Goal: Information Seeking & Learning: Learn about a topic

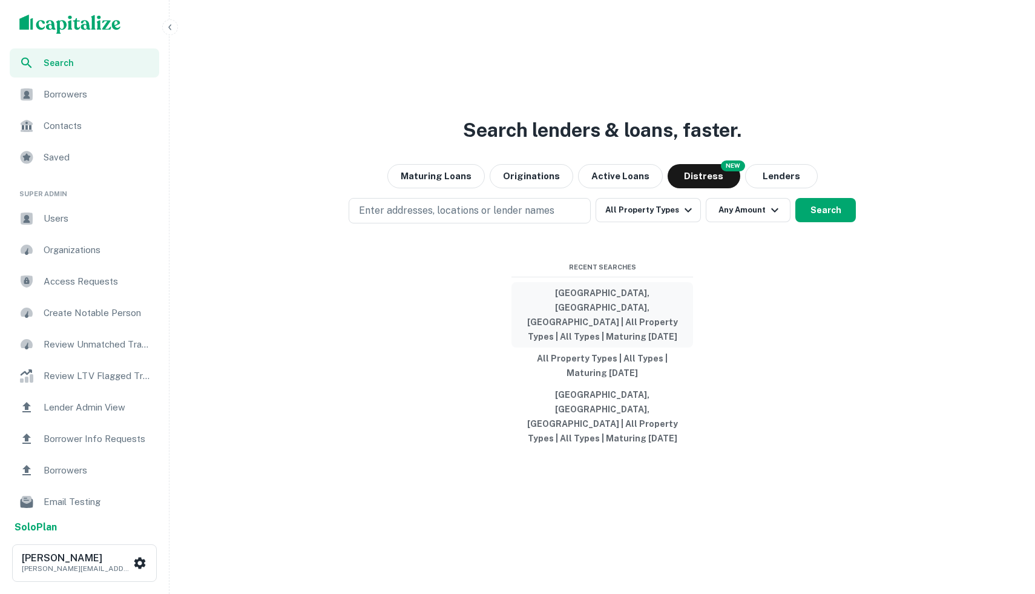
click at [595, 319] on button "[GEOGRAPHIC_DATA], [GEOGRAPHIC_DATA], [GEOGRAPHIC_DATA] | All Property Types | …" at bounding box center [602, 314] width 182 height 65
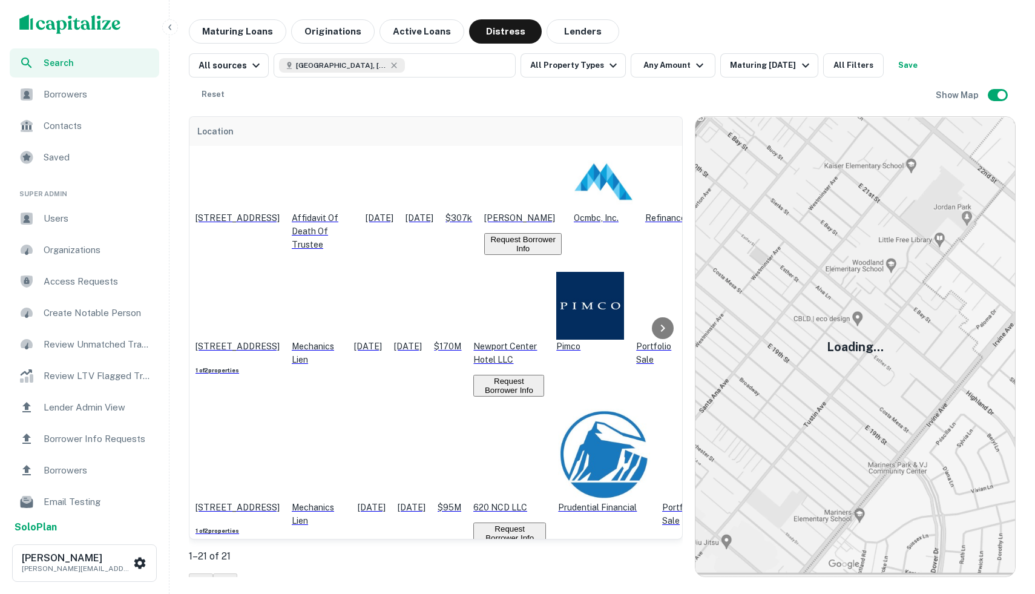
scroll to position [502, 0]
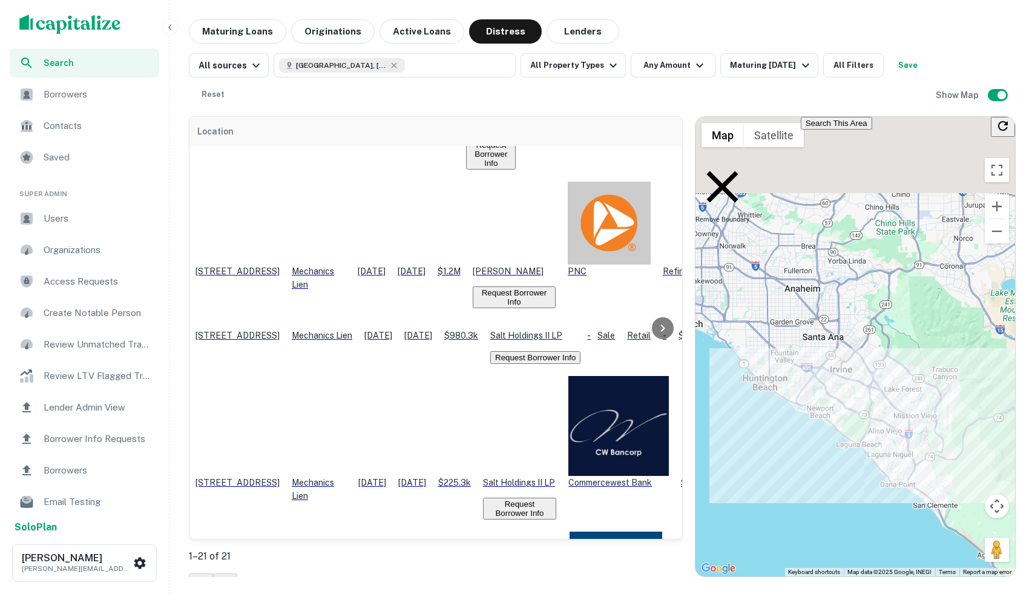
drag, startPoint x: 773, startPoint y: 311, endPoint x: 815, endPoint y: 593, distance: 285.2
click at [815, 593] on div "Search Borrowers Contacts Saved Super Admin Users Organizations Access Requests…" at bounding box center [517, 297] width 1035 height 594
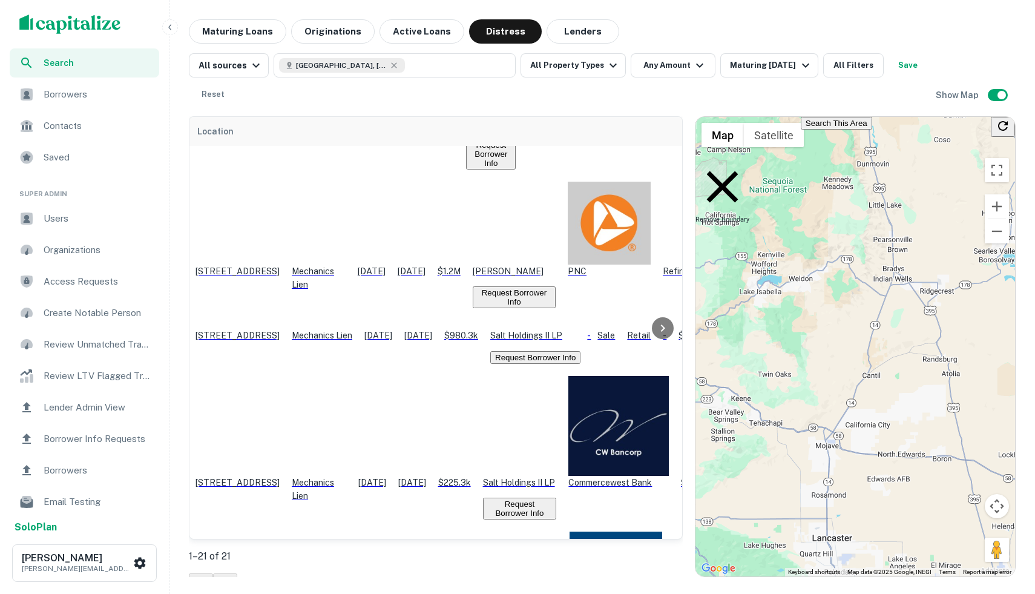
click at [713, 163] on icon at bounding box center [722, 187] width 54 height 54
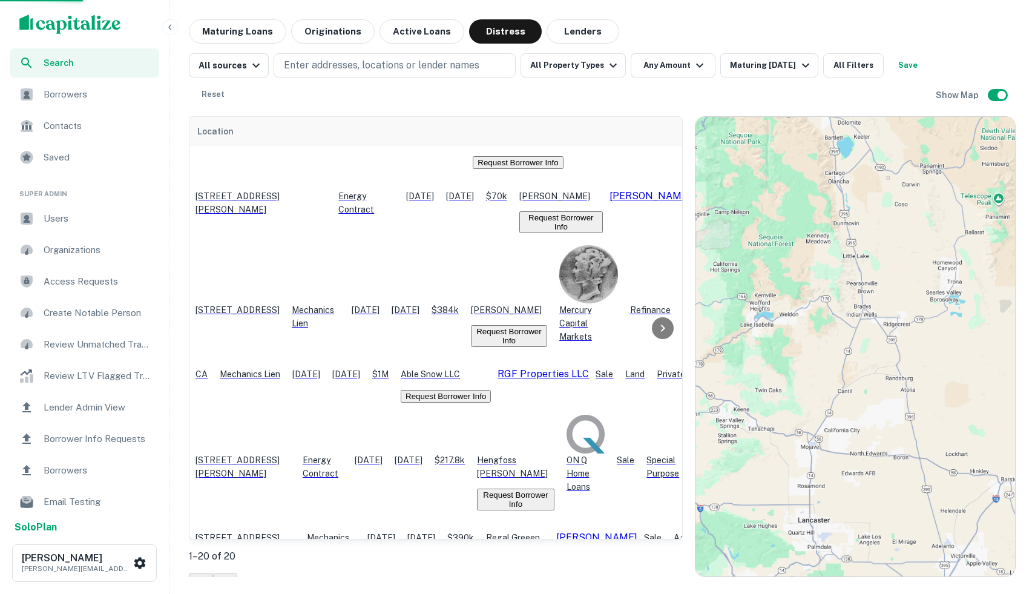
scroll to position [464, 0]
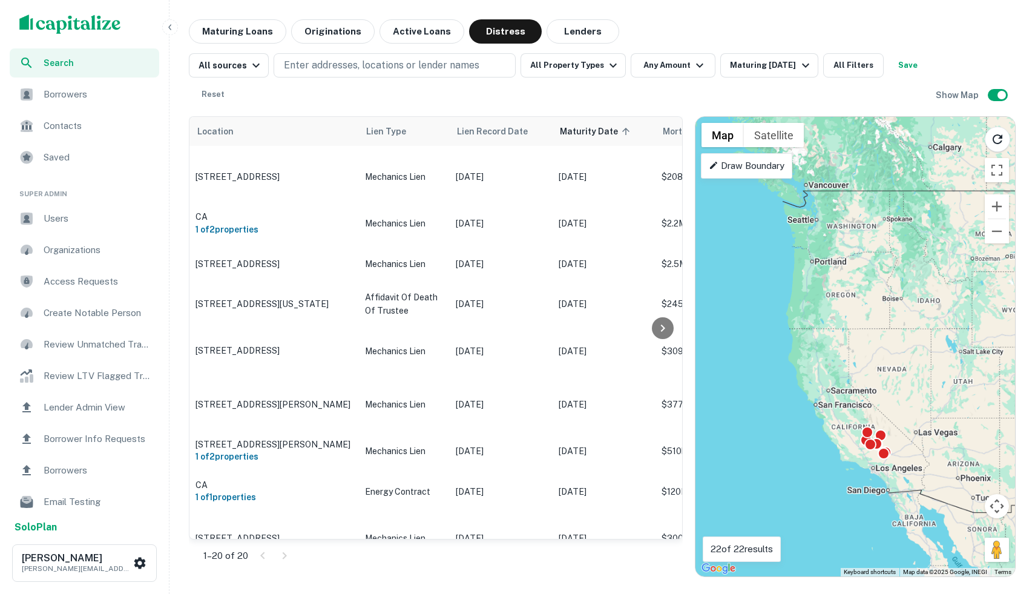
drag, startPoint x: 815, startPoint y: 461, endPoint x: 932, endPoint y: 422, distance: 123.1
click at [932, 422] on div "To activate drag with keyboard, press Alt + Enter. Once in keyboard drag state,…" at bounding box center [855, 346] width 320 height 459
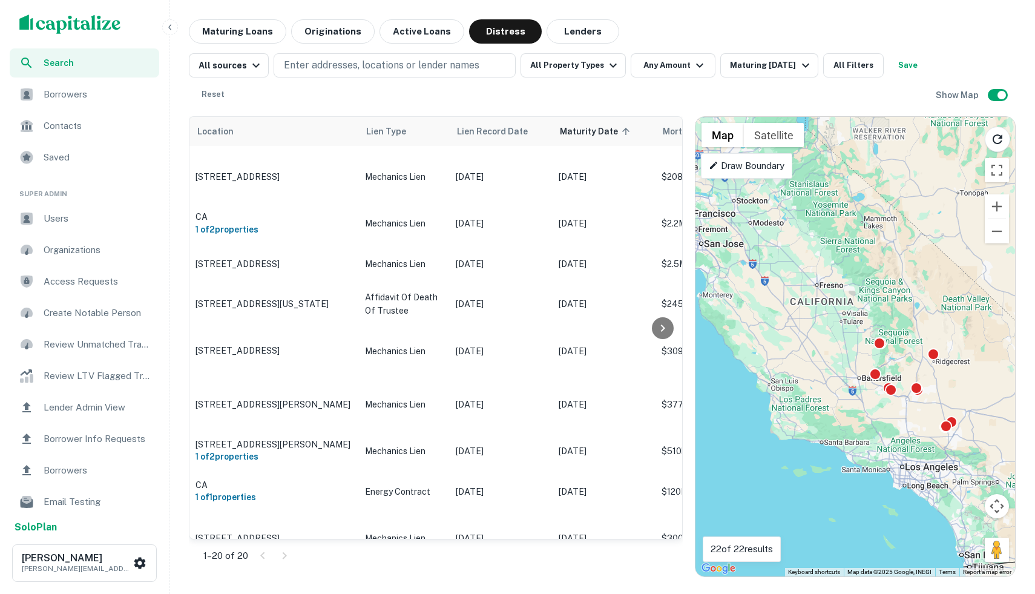
drag, startPoint x: 843, startPoint y: 396, endPoint x: 1034, endPoint y: 262, distance: 233.7
click at [1034, 262] on body "Search Borrowers Contacts Saved Super Admin Users Organizations Access Requests…" at bounding box center [517, 297] width 1035 height 594
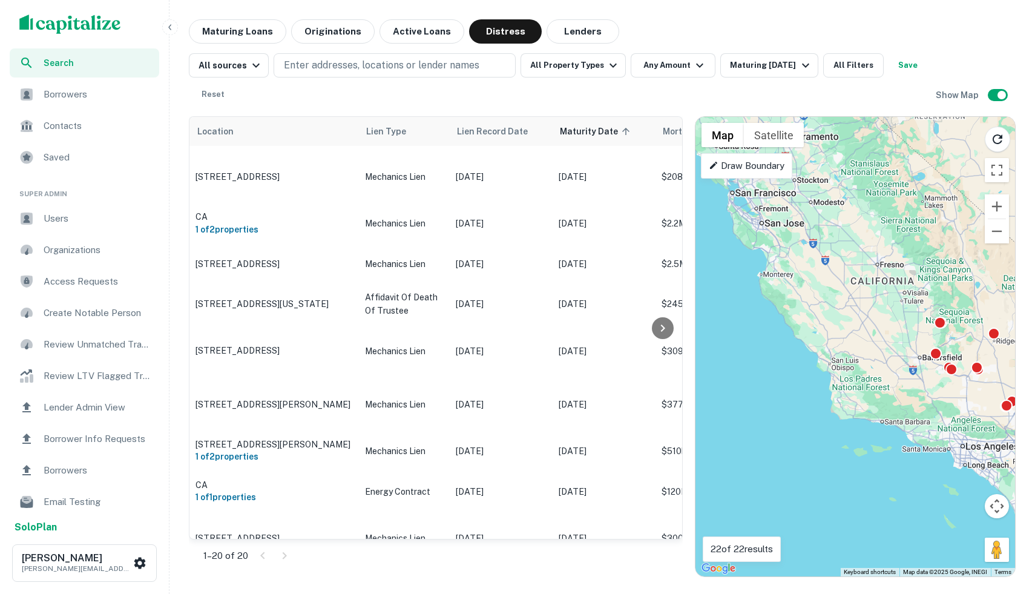
drag, startPoint x: 807, startPoint y: 351, endPoint x: 873, endPoint y: 328, distance: 70.4
click at [873, 328] on div "To activate drag with keyboard, press Alt + Enter. Once in keyboard drag state,…" at bounding box center [855, 346] width 320 height 459
click at [747, 162] on p "Draw Boundary" at bounding box center [747, 166] width 76 height 15
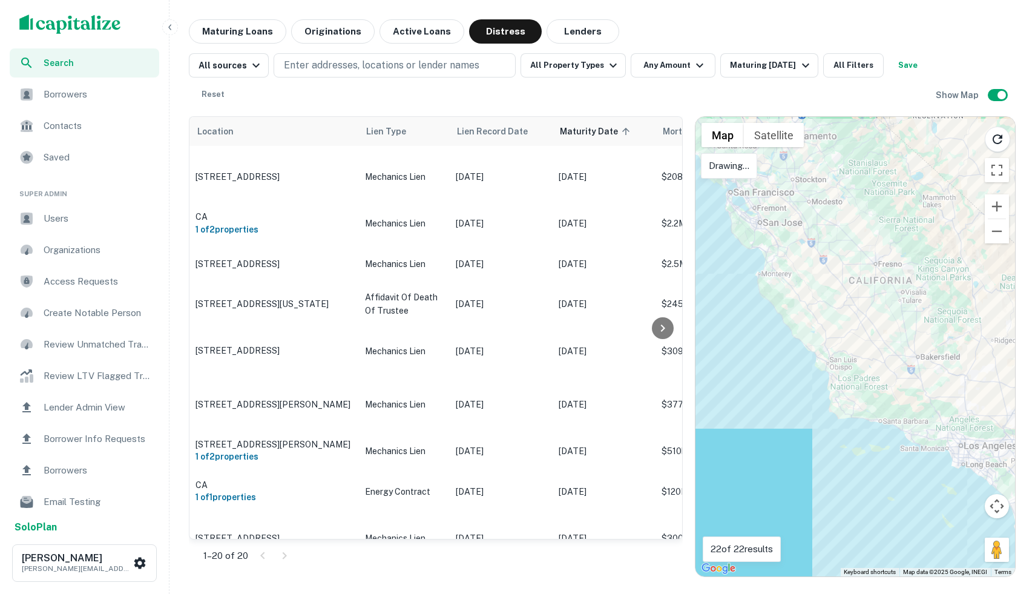
click at [887, 176] on div at bounding box center [855, 346] width 320 height 459
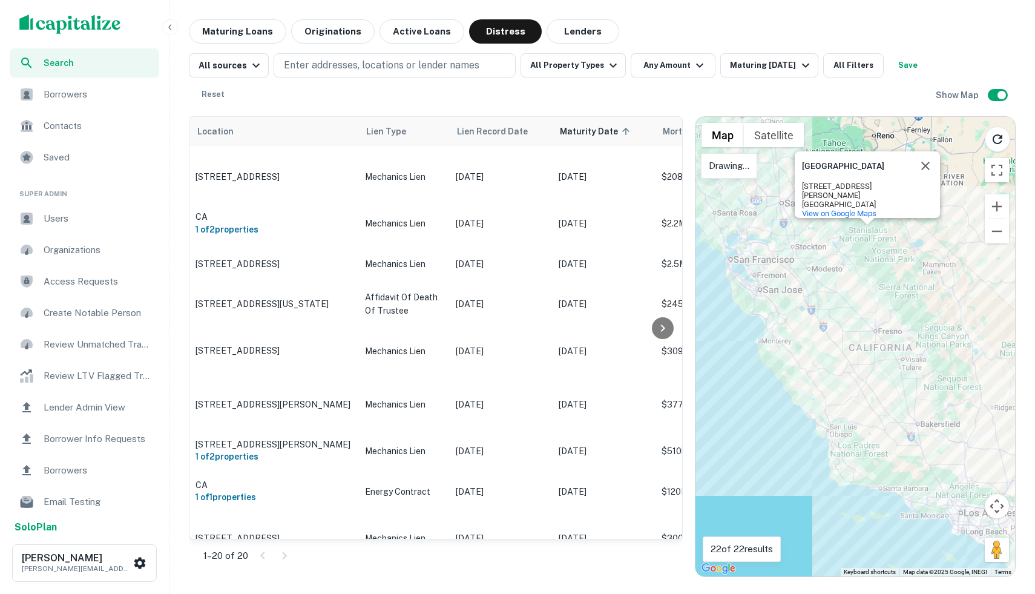
click at [760, 295] on div "[GEOGRAPHIC_DATA] [STREET_ADDRESS][PERSON_NAME] View on Google Maps" at bounding box center [855, 346] width 320 height 459
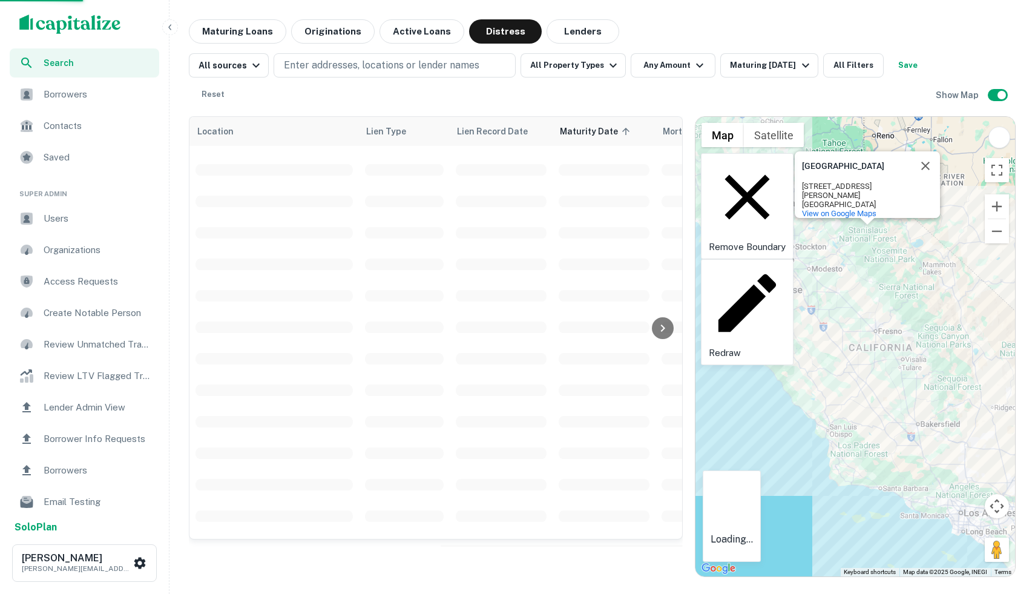
scroll to position [502, 0]
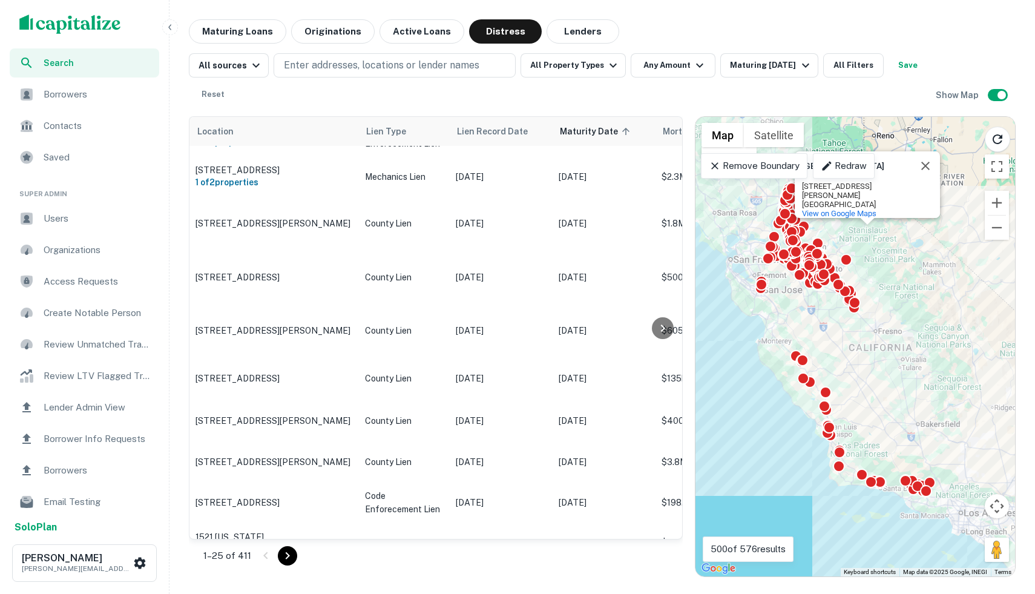
click at [715, 166] on icon at bounding box center [715, 165] width 7 height 7
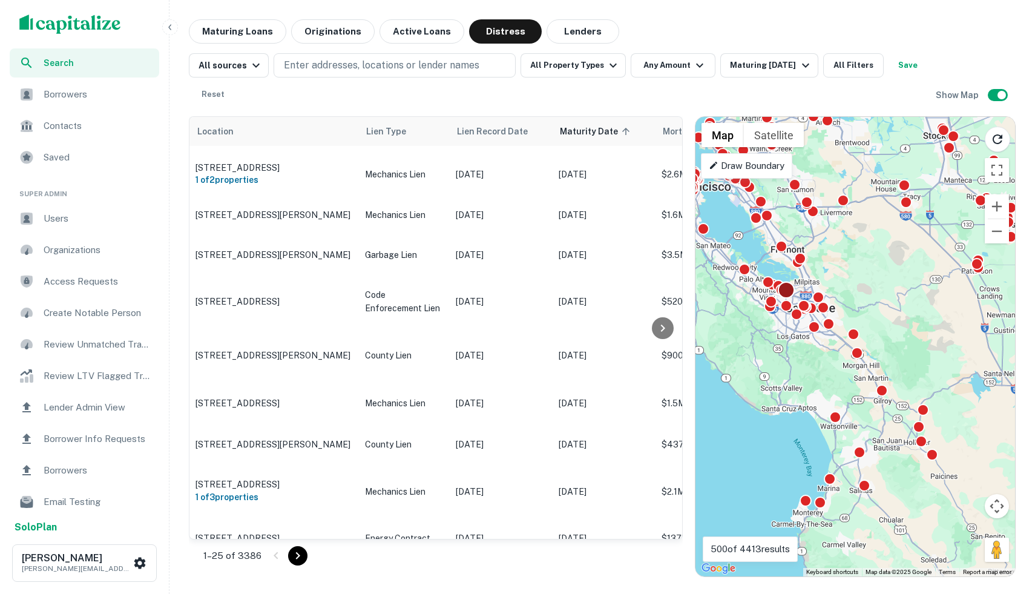
click at [785, 290] on div at bounding box center [787, 290] width 18 height 18
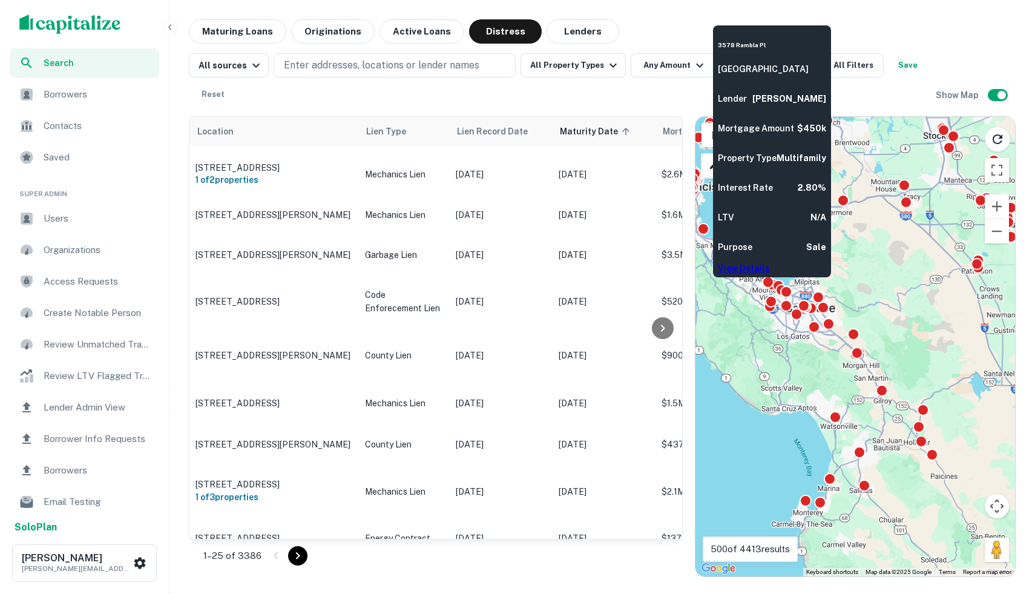
click at [773, 238] on div "[STREET_ADDRESS] Lender [PERSON_NAME] Mortgage Amount $450k Property Type Multi…" at bounding box center [772, 151] width 108 height 247
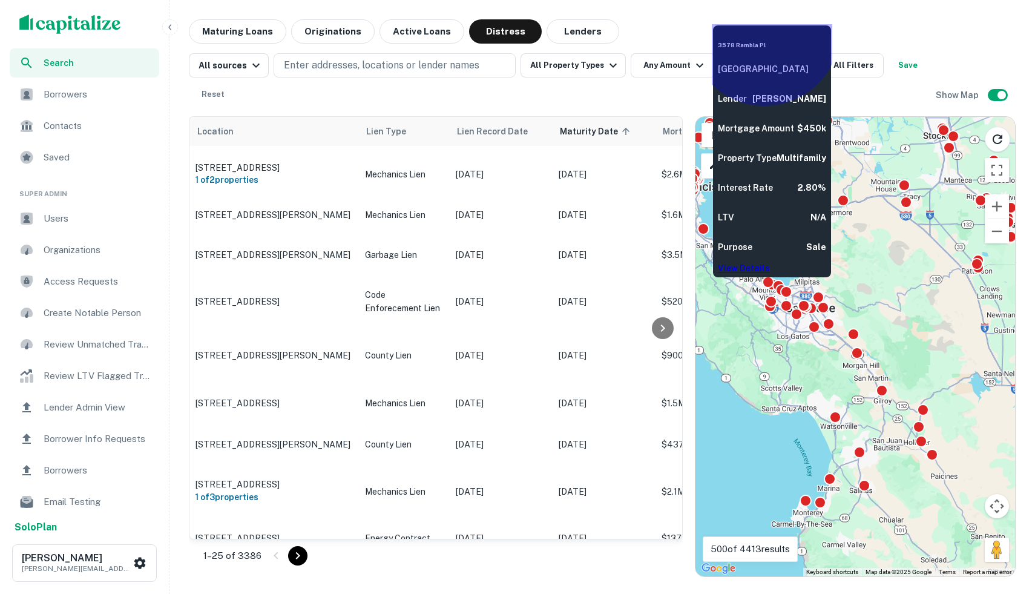
click at [770, 263] on link "View Details" at bounding box center [744, 268] width 52 height 10
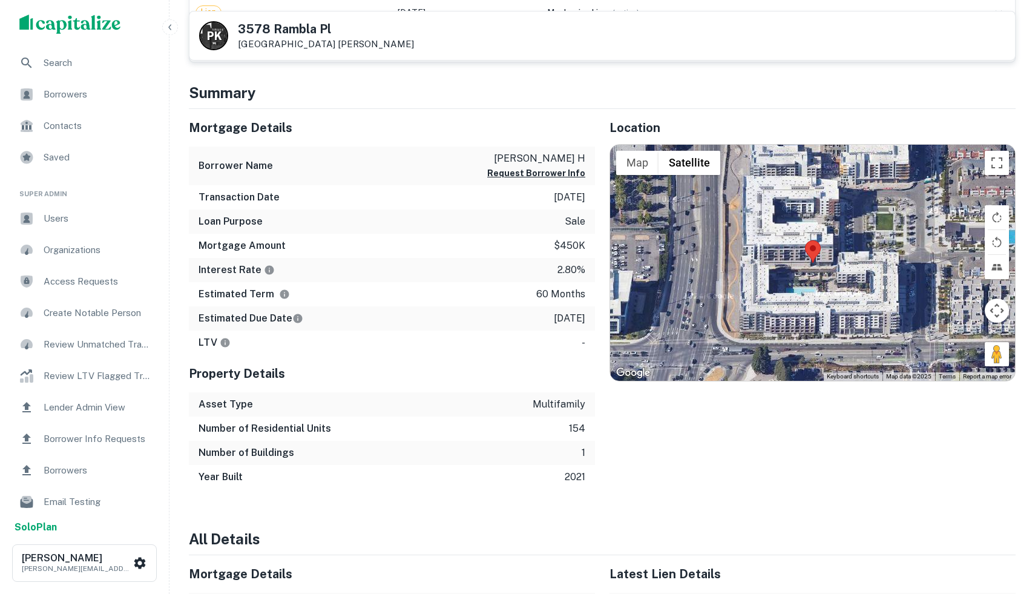
scroll to position [6904, 0]
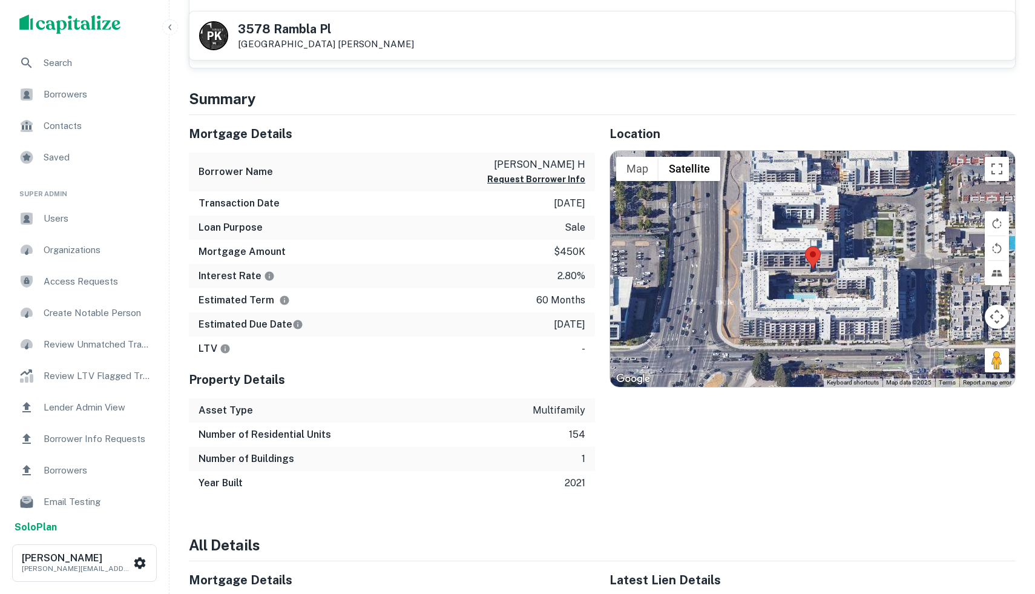
click at [806, 259] on img at bounding box center [813, 257] width 16 height 22
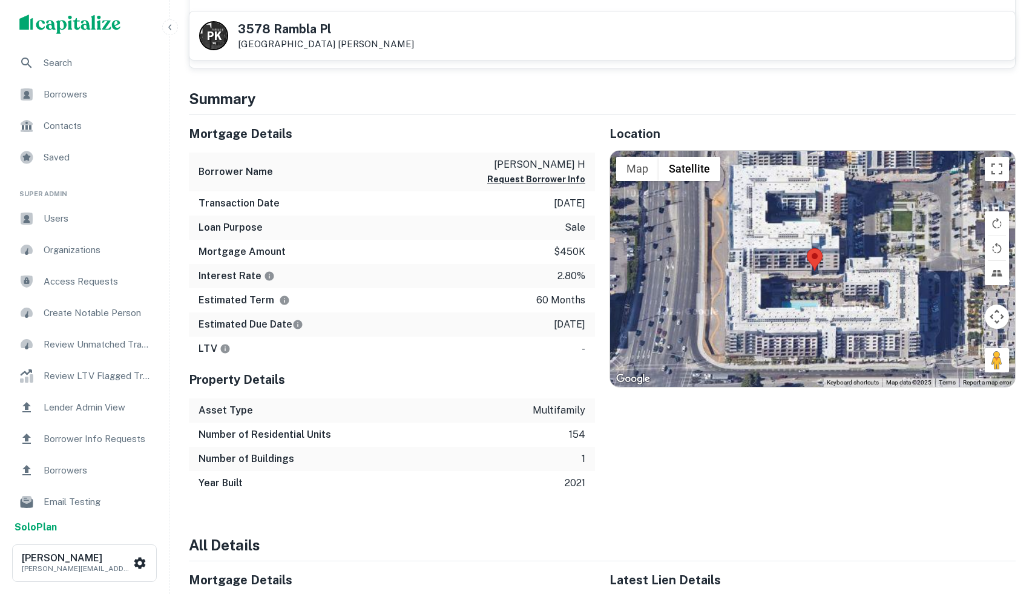
click at [806, 259] on div at bounding box center [812, 269] width 405 height 236
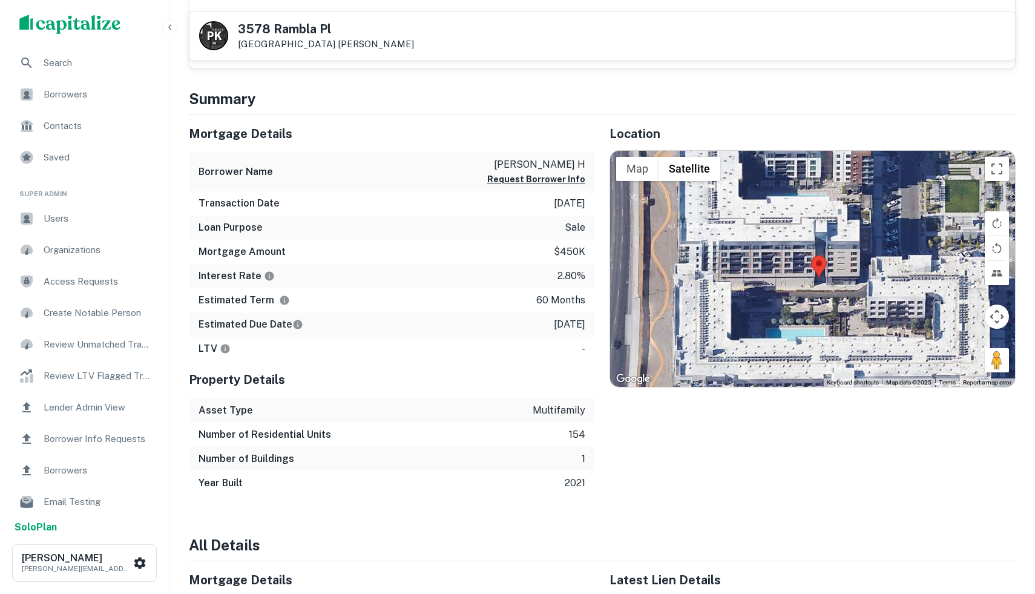
click at [806, 259] on div at bounding box center [812, 269] width 405 height 236
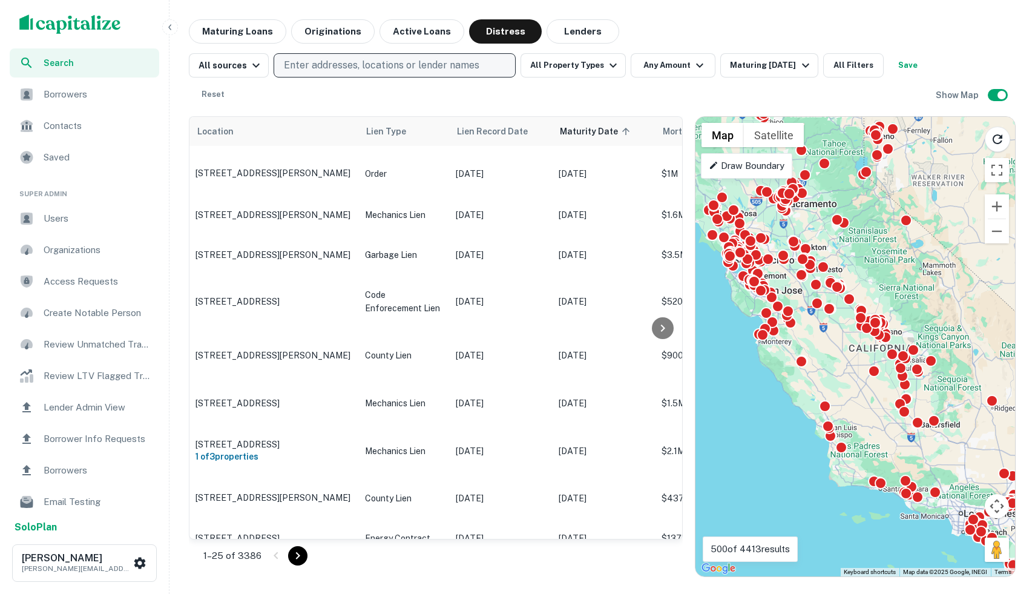
click at [324, 68] on p "Enter addresses, locations or lender names" at bounding box center [381, 65] width 195 height 15
click at [297, 71] on p "Enter addresses, locations or lender names" at bounding box center [381, 65] width 195 height 15
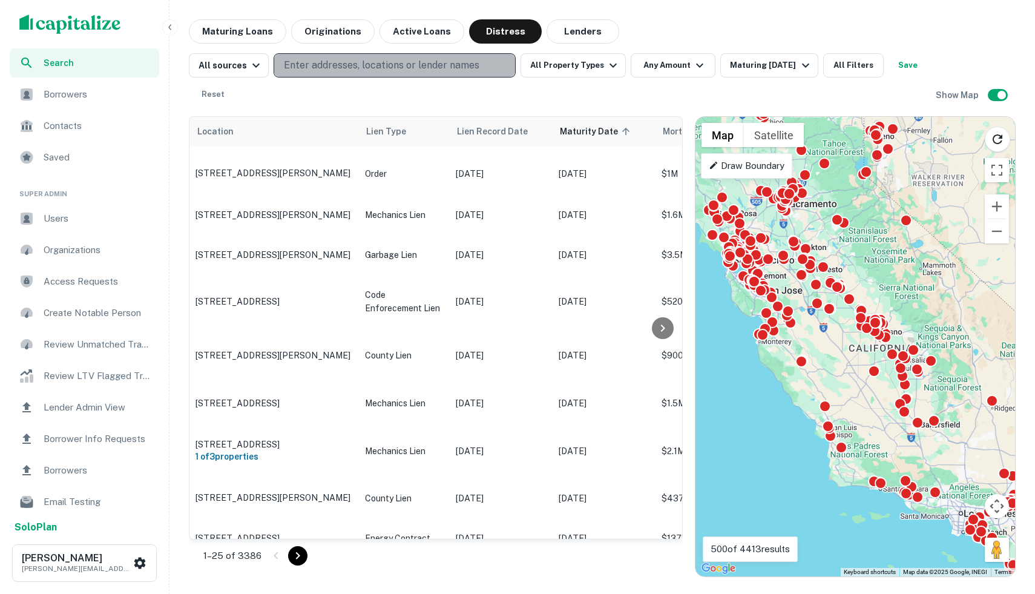
click at [297, 71] on p "Enter addresses, locations or lender names" at bounding box center [381, 65] width 195 height 15
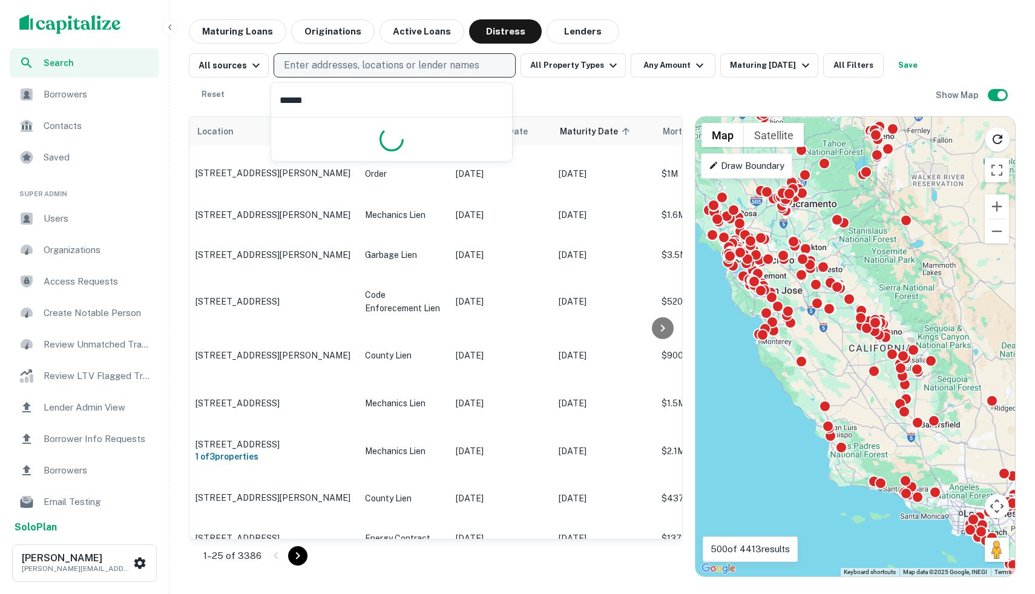
type input "*******"
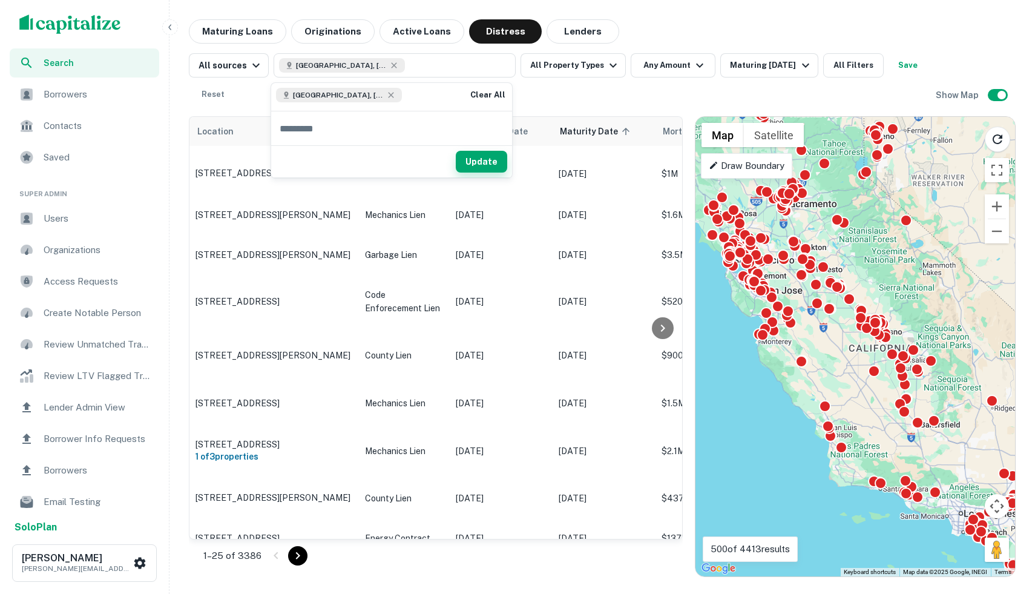
click at [462, 160] on button "Update" at bounding box center [481, 162] width 51 height 22
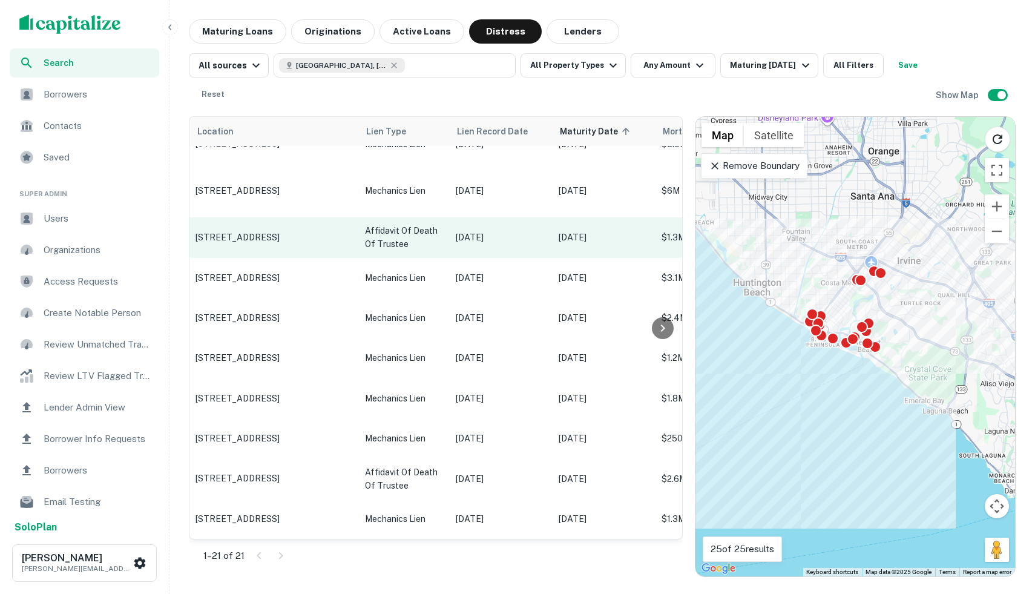
click at [410, 254] on td "Affidavit Of Death Of Trustee" at bounding box center [404, 237] width 91 height 40
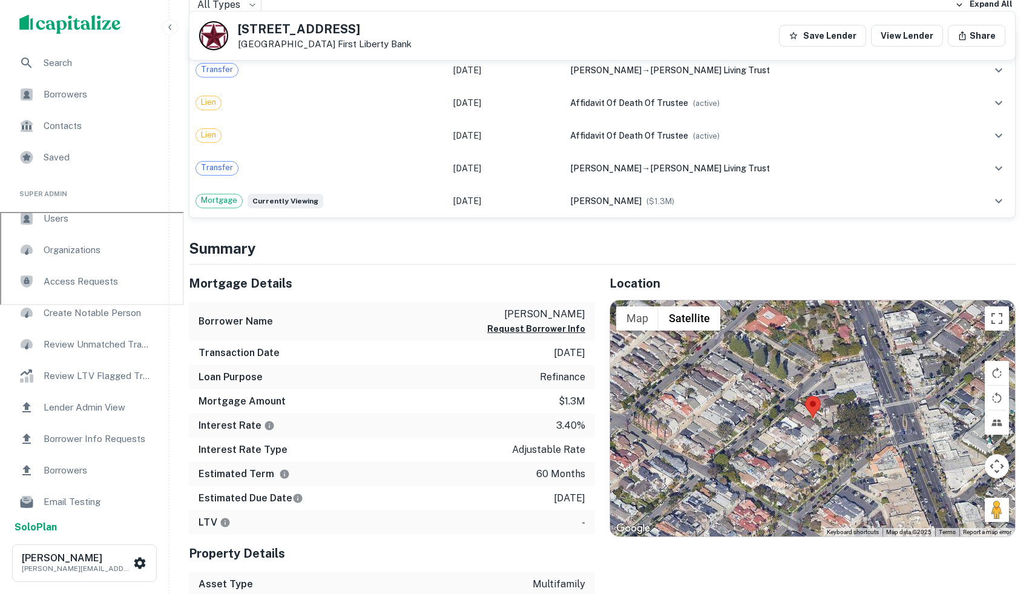
scroll to position [385, 0]
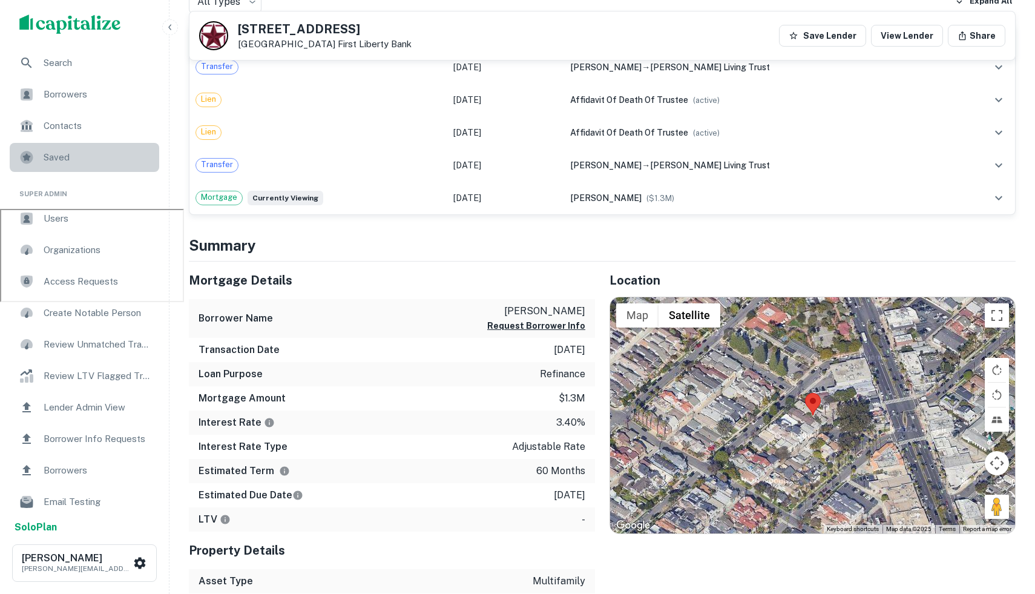
click at [91, 156] on span "Saved" at bounding box center [98, 157] width 108 height 15
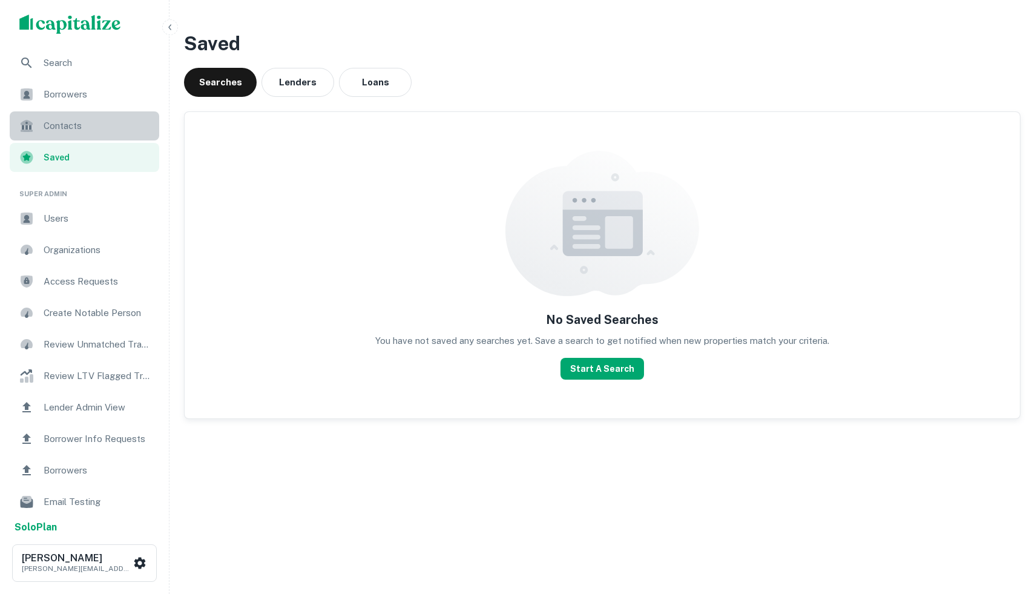
drag, startPoint x: 0, startPoint y: 0, endPoint x: 95, endPoint y: 128, distance: 159.6
click at [95, 128] on span "Contacts" at bounding box center [98, 126] width 108 height 15
